Goal: Information Seeking & Learning: Learn about a topic

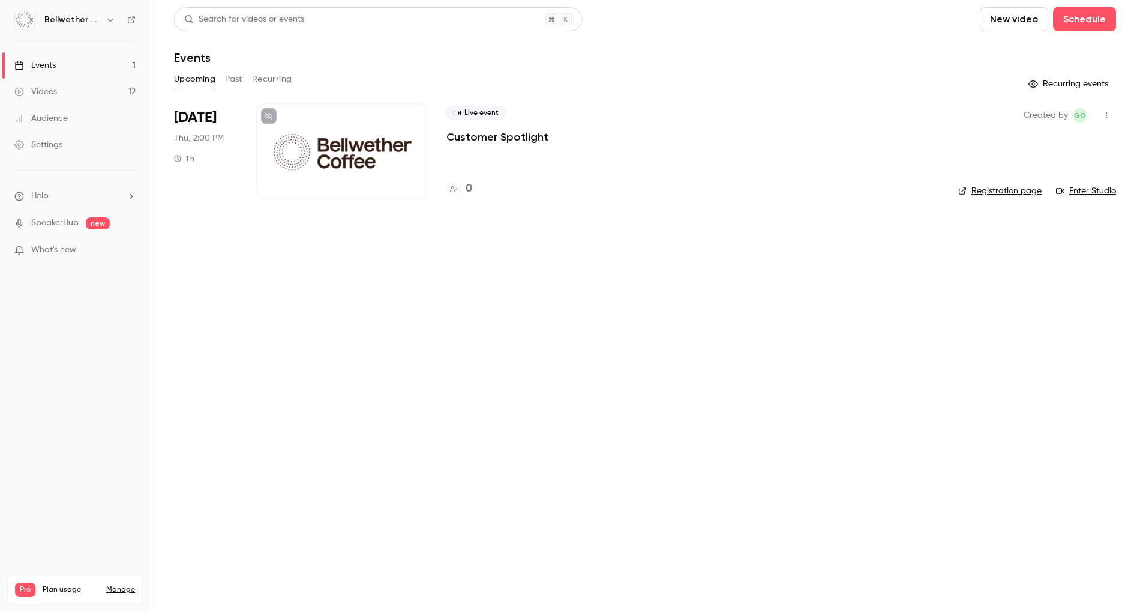
click at [230, 77] on button "Past" at bounding box center [233, 79] width 17 height 19
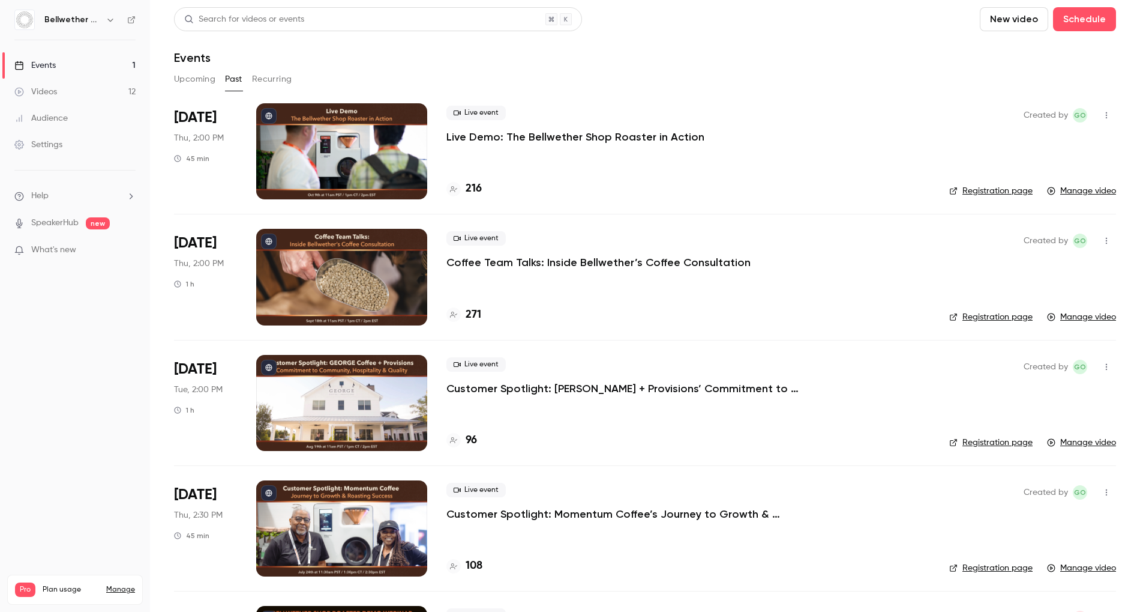
click at [515, 133] on p "Live Demo: The Bellwether Shop Roaster in Action" at bounding box center [576, 137] width 258 height 14
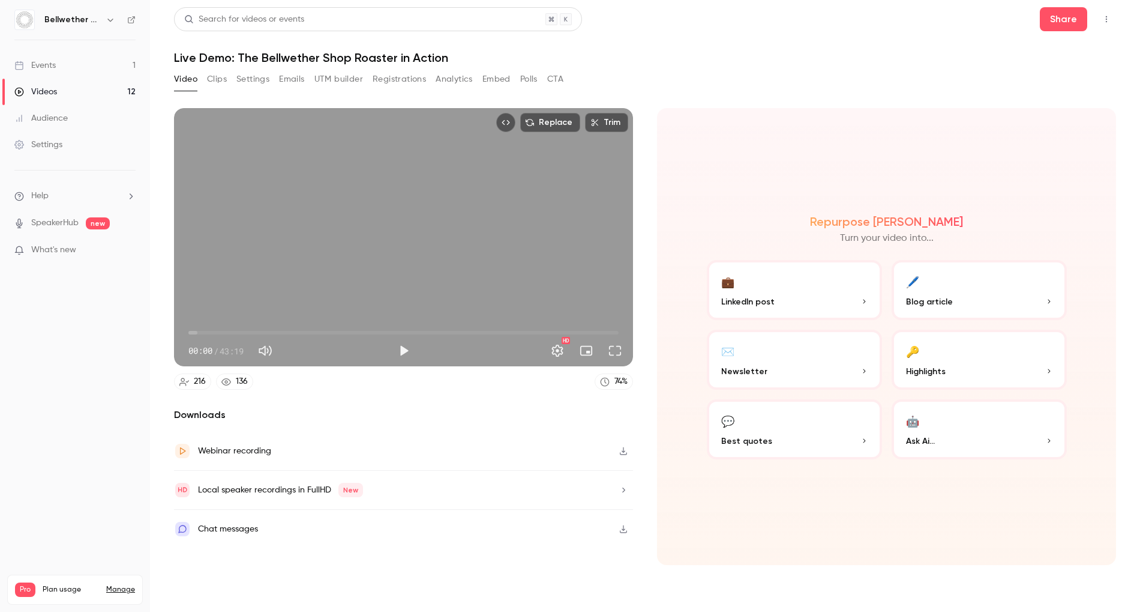
click at [408, 78] on button "Registrations" at bounding box center [399, 79] width 53 height 19
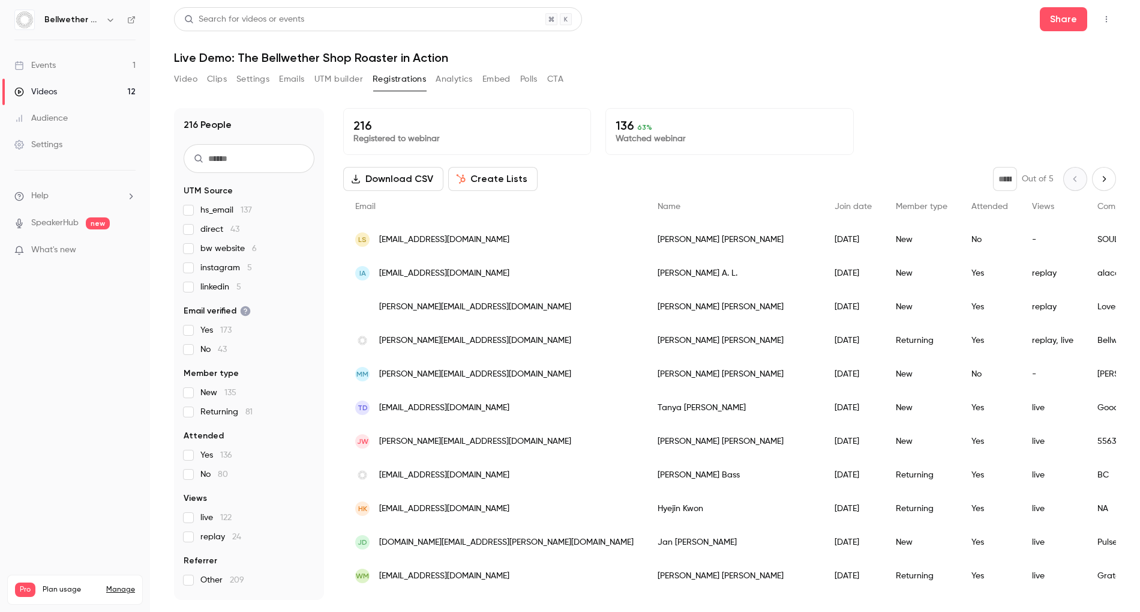
drag, startPoint x: 408, startPoint y: 206, endPoint x: 424, endPoint y: 211, distance: 16.2
click at [410, 206] on div "Email" at bounding box center [494, 207] width 303 height 32
click at [500, 233] on div "LS [EMAIL_ADDRESS][DOMAIN_NAME]" at bounding box center [494, 240] width 303 height 34
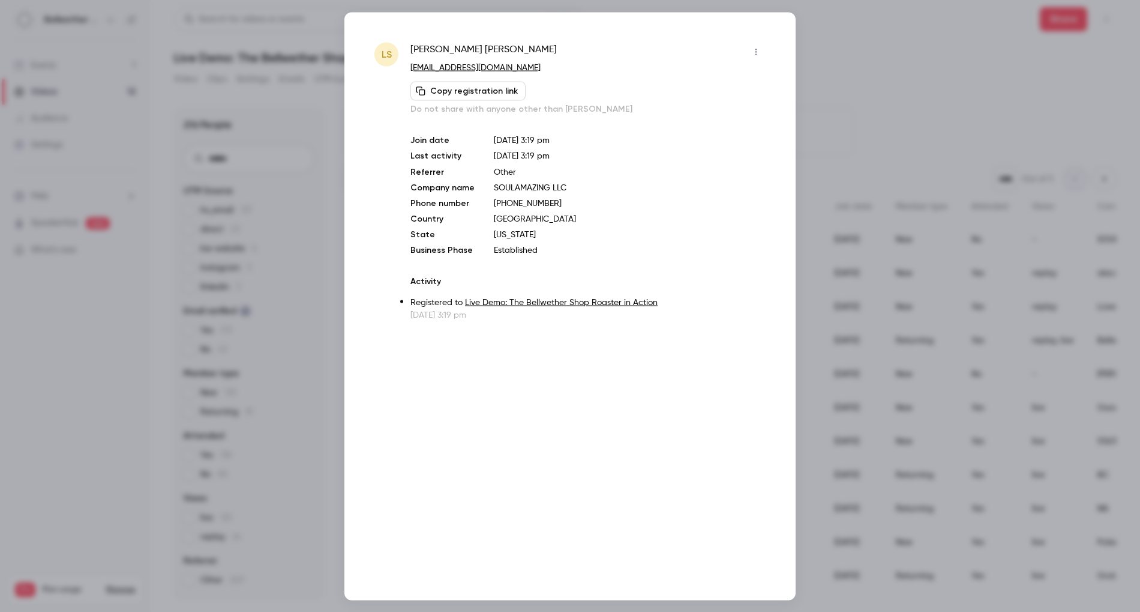
click at [908, 67] on div at bounding box center [570, 306] width 1140 height 612
